Goal: Book appointment/travel/reservation

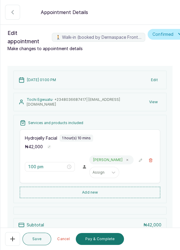
scroll to position [69, 0]
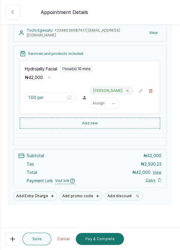
click at [96, 241] on button "Pay & Complete" at bounding box center [100, 239] width 48 height 12
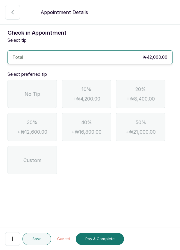
scroll to position [0, 0]
click at [26, 91] on span "No Tip" at bounding box center [33, 94] width 16 height 7
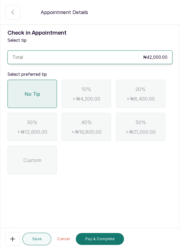
click at [107, 242] on button "Pay & Complete" at bounding box center [100, 239] width 48 height 12
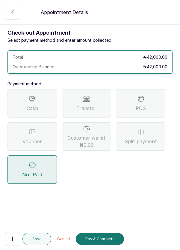
click at [34, 134] on icon at bounding box center [32, 131] width 7 height 7
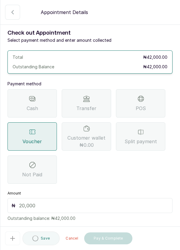
click at [81, 205] on input "text" at bounding box center [93, 205] width 149 height 7
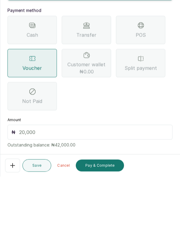
scroll to position [29, 0]
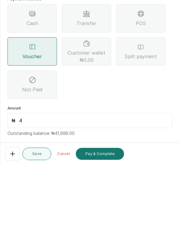
type input "42"
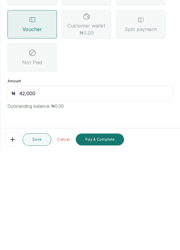
type input "42,000"
click at [102, 241] on button "Pay & Complete" at bounding box center [100, 239] width 48 height 12
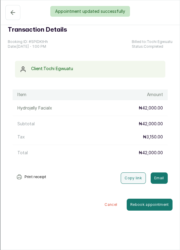
click at [10, 13] on div "Appointment updated successfully" at bounding box center [90, 11] width 180 height 11
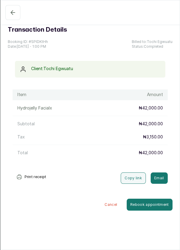
click at [12, 14] on icon "button" at bounding box center [13, 12] width 4 height 4
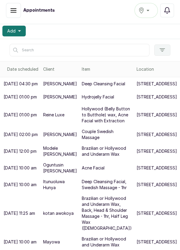
scroll to position [0, 0]
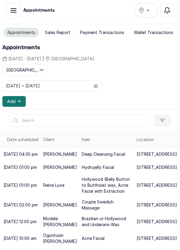
click at [13, 97] on button "Add" at bounding box center [13, 101] width 23 height 11
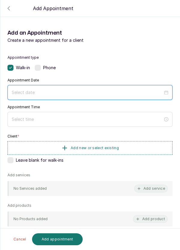
click at [141, 93] on input at bounding box center [87, 92] width 151 height 7
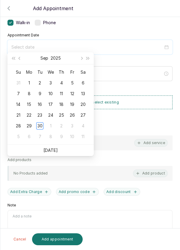
scroll to position [48, 0]
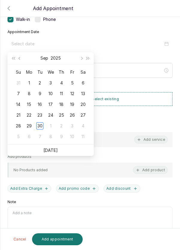
click at [40, 125] on div "30" at bounding box center [39, 126] width 7 height 7
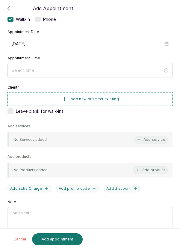
type input "[DATE]"
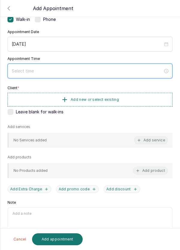
click at [109, 68] on input at bounding box center [87, 71] width 151 height 7
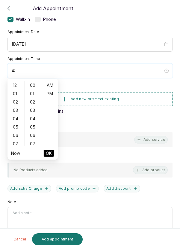
type input "4"
click at [13, 118] on div "04" at bounding box center [16, 119] width 14 height 8
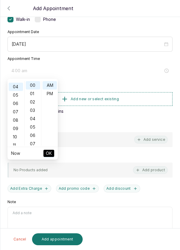
scroll to position [33, 0]
click at [30, 115] on div "04" at bounding box center [33, 119] width 14 height 8
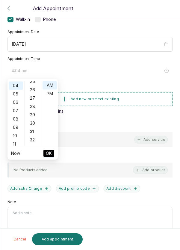
scroll to position [213, 0]
click at [33, 122] on div "30" at bounding box center [33, 123] width 14 height 8
click at [49, 94] on div "PM" at bounding box center [49, 94] width 14 height 8
type input "4:30 pm"
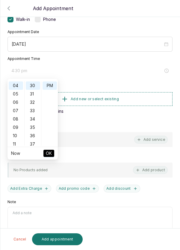
scroll to position [8, 0]
click at [49, 156] on span "OK" at bounding box center [49, 153] width 6 height 11
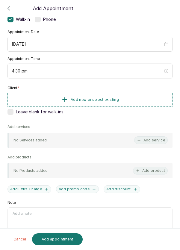
click at [118, 96] on button "Add new or select existing" at bounding box center [89, 100] width 165 height 14
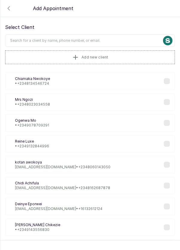
scroll to position [0, 0]
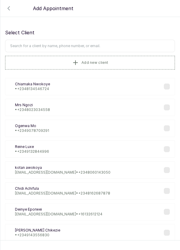
click at [120, 46] on input "text" at bounding box center [89, 46] width 169 height 13
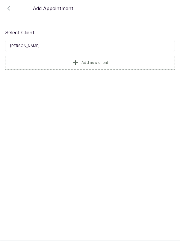
type input "[PERSON_NAME]"
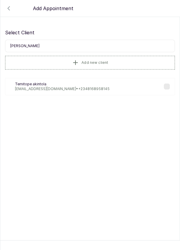
click at [44, 91] on p "[EMAIL_ADDRESS][DOMAIN_NAME] • [PHONE_NUMBER]" at bounding box center [62, 89] width 94 height 5
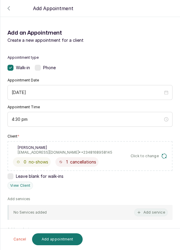
click at [144, 209] on button "Add service" at bounding box center [150, 213] width 33 height 8
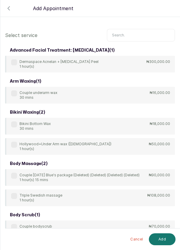
click at [145, 32] on input "text" at bounding box center [141, 35] width 68 height 13
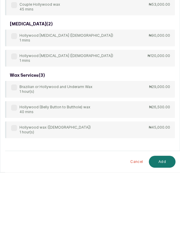
scroll to position [3, 0]
type input "Hollywood"
click at [119, 166] on div "Brazilian or Hollywood and Underarm Wax 1 hour(s) ₦29,000.00" at bounding box center [89, 167] width 169 height 17
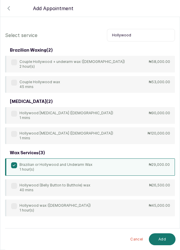
click at [161, 240] on button "Add" at bounding box center [161, 240] width 27 height 12
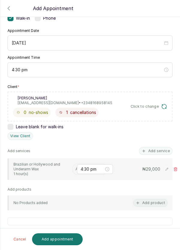
scroll to position [52, 0]
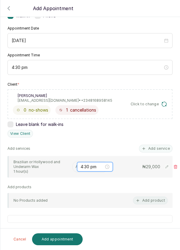
click at [81, 167] on input "4:30 pm" at bounding box center [91, 167] width 23 height 7
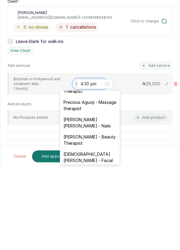
scroll to position [262, 0]
click at [99, 232] on div "[DEMOGRAPHIC_DATA][PERSON_NAME] - Facial" at bounding box center [90, 240] width 60 height 17
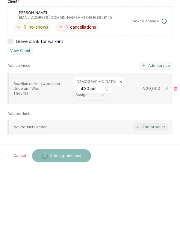
scroll to position [3, 0]
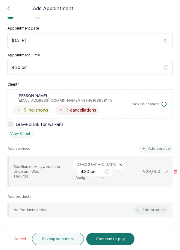
click at [62, 240] on button "Save appointment" at bounding box center [58, 239] width 52 height 13
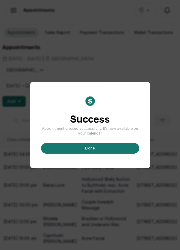
click at [116, 154] on button "done" at bounding box center [90, 148] width 98 height 11
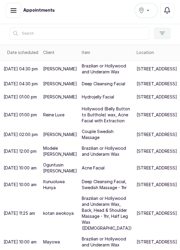
scroll to position [274, 0]
